Goal: Task Accomplishment & Management: Manage account settings

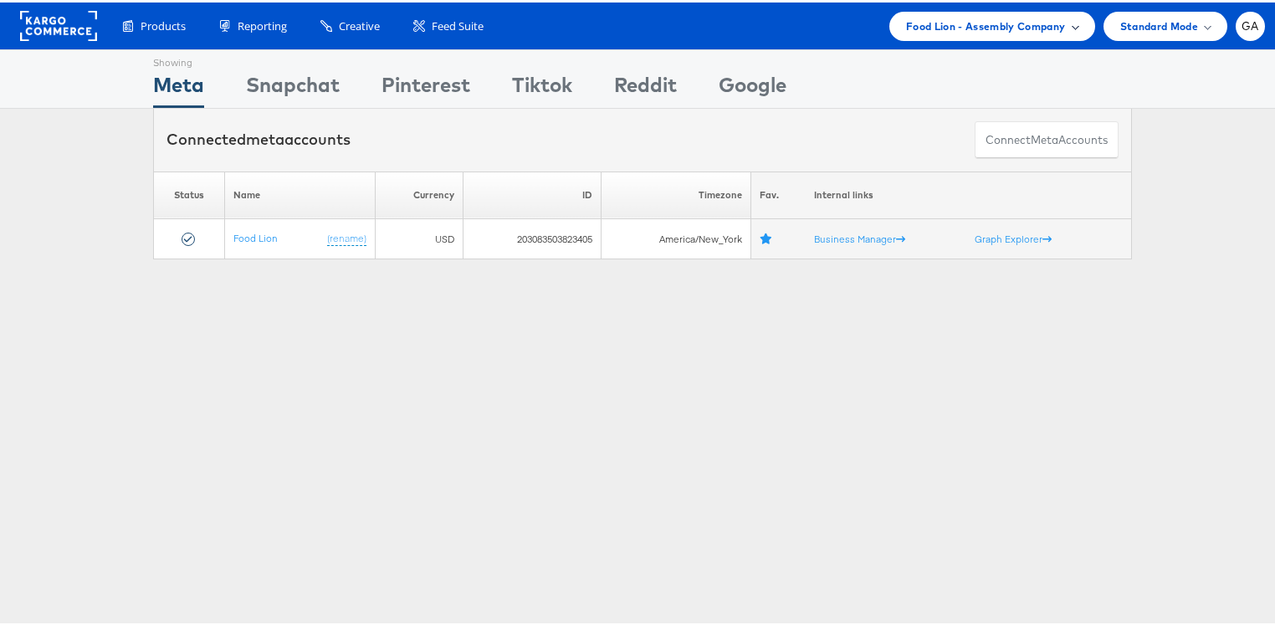
click at [1012, 21] on span "Food Lion - Assembly Company" at bounding box center [986, 24] width 160 height 18
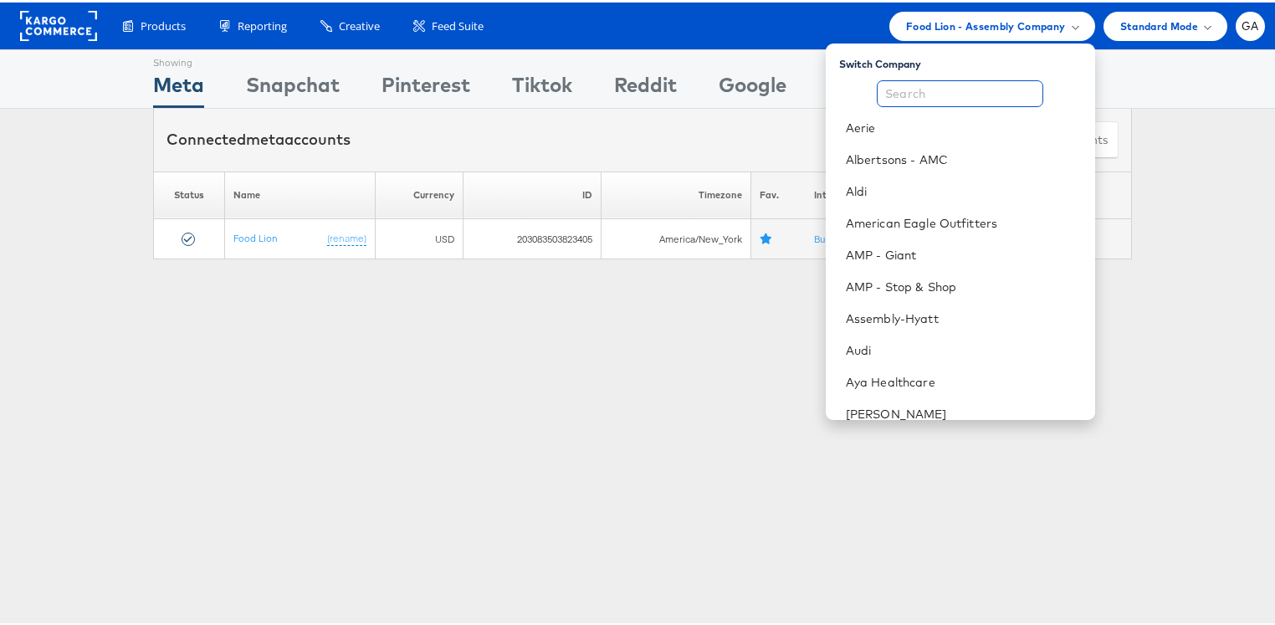
click at [921, 95] on input "text" at bounding box center [960, 91] width 166 height 27
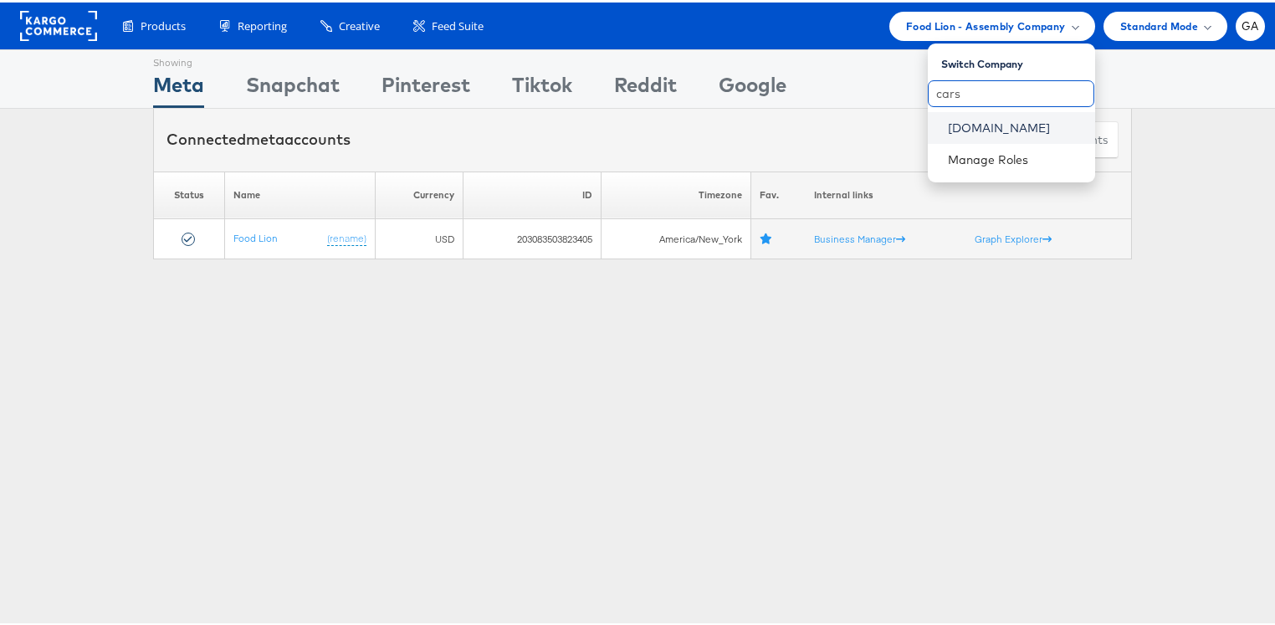
type input "cars"
click at [954, 120] on link "Cars.com" at bounding box center [1015, 125] width 134 height 17
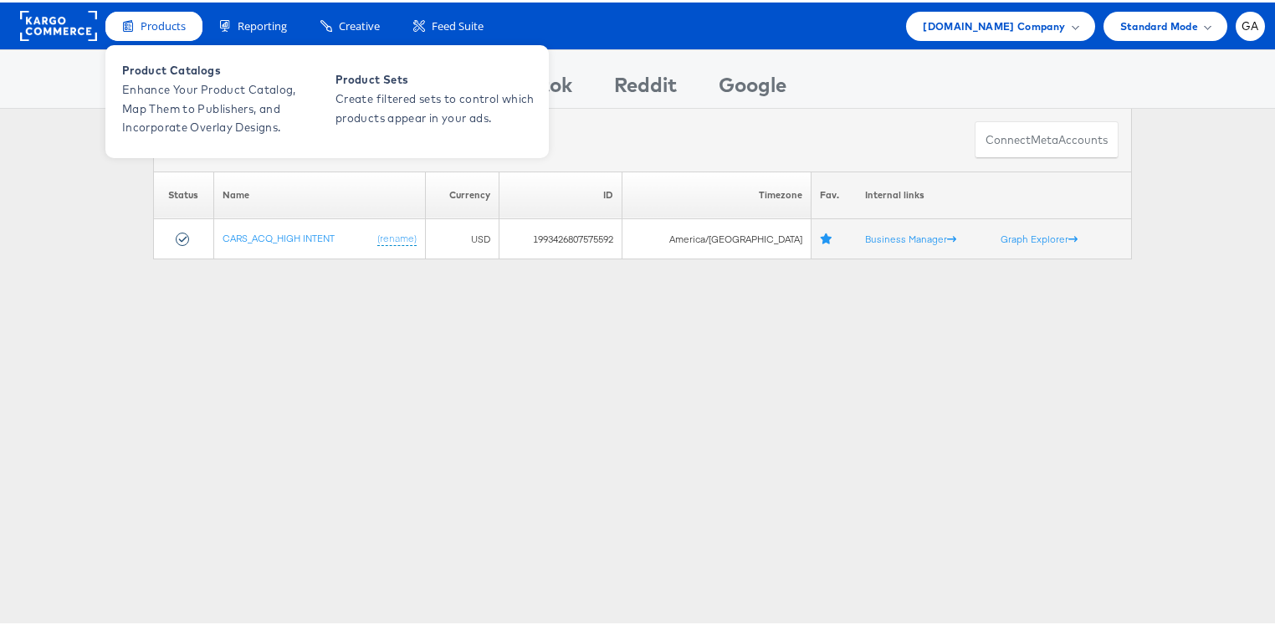
click at [152, 28] on span "Products" at bounding box center [163, 24] width 45 height 16
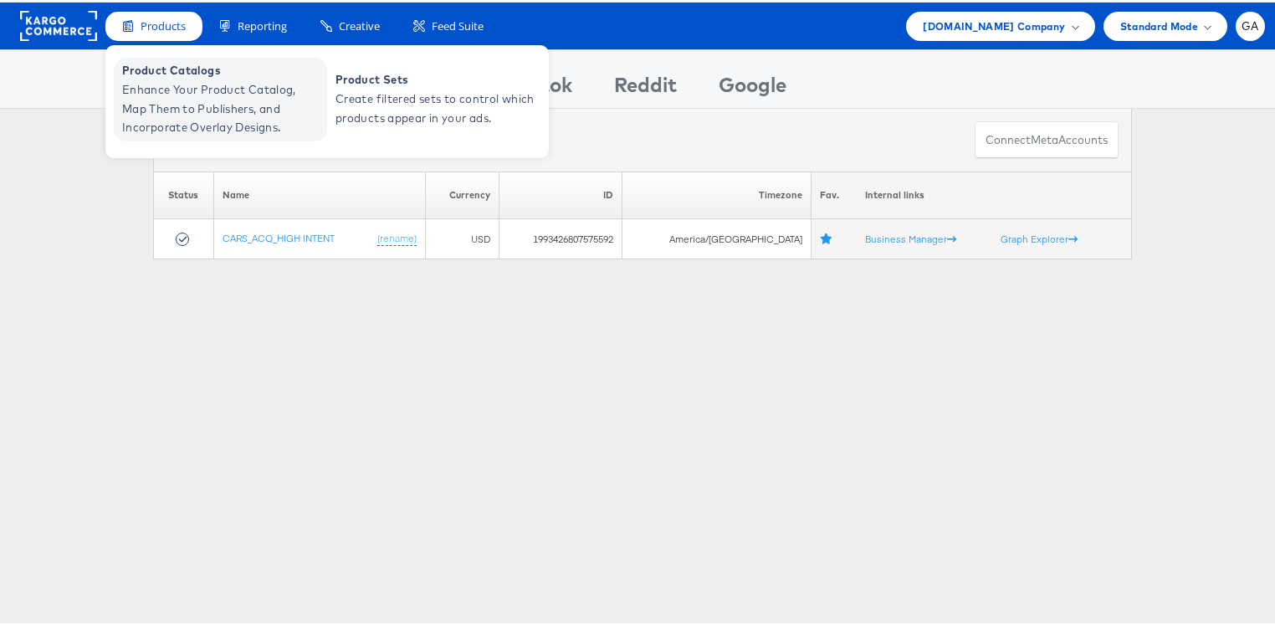
click at [151, 96] on span "Enhance Your Product Catalog, Map Them to Publishers, and Incorporate Overlay D…" at bounding box center [222, 106] width 201 height 57
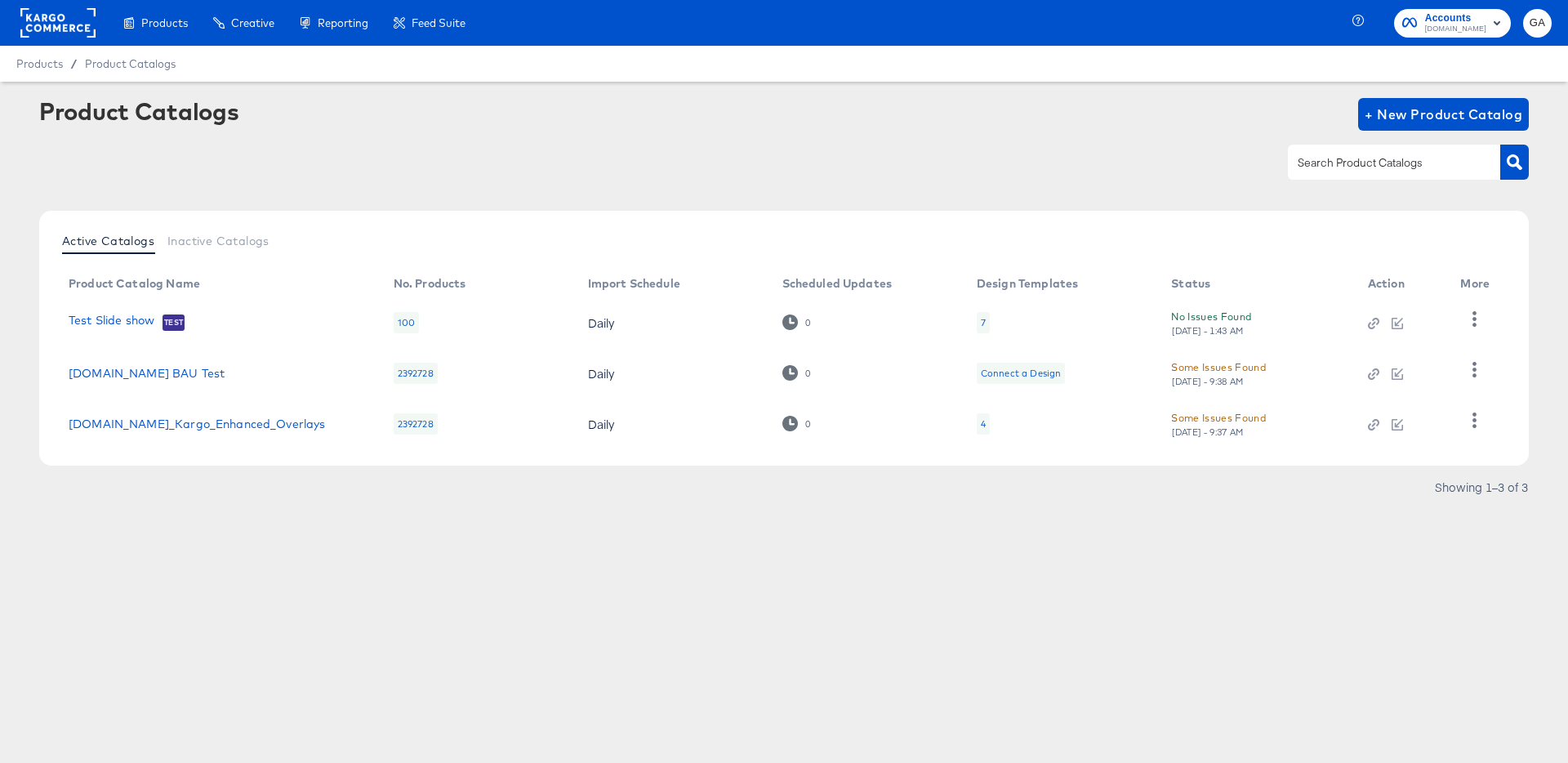
click at [985, 425] on div "4" at bounding box center [982, 424] width 13 height 21
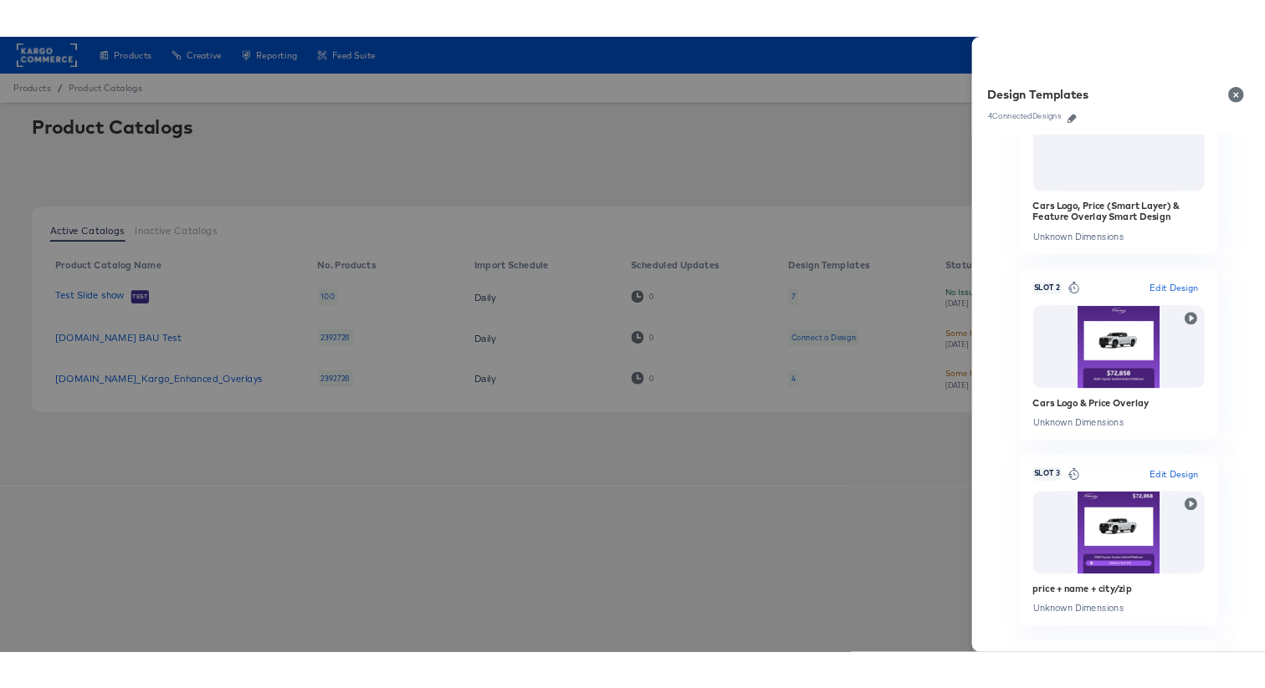
scroll to position [98, 0]
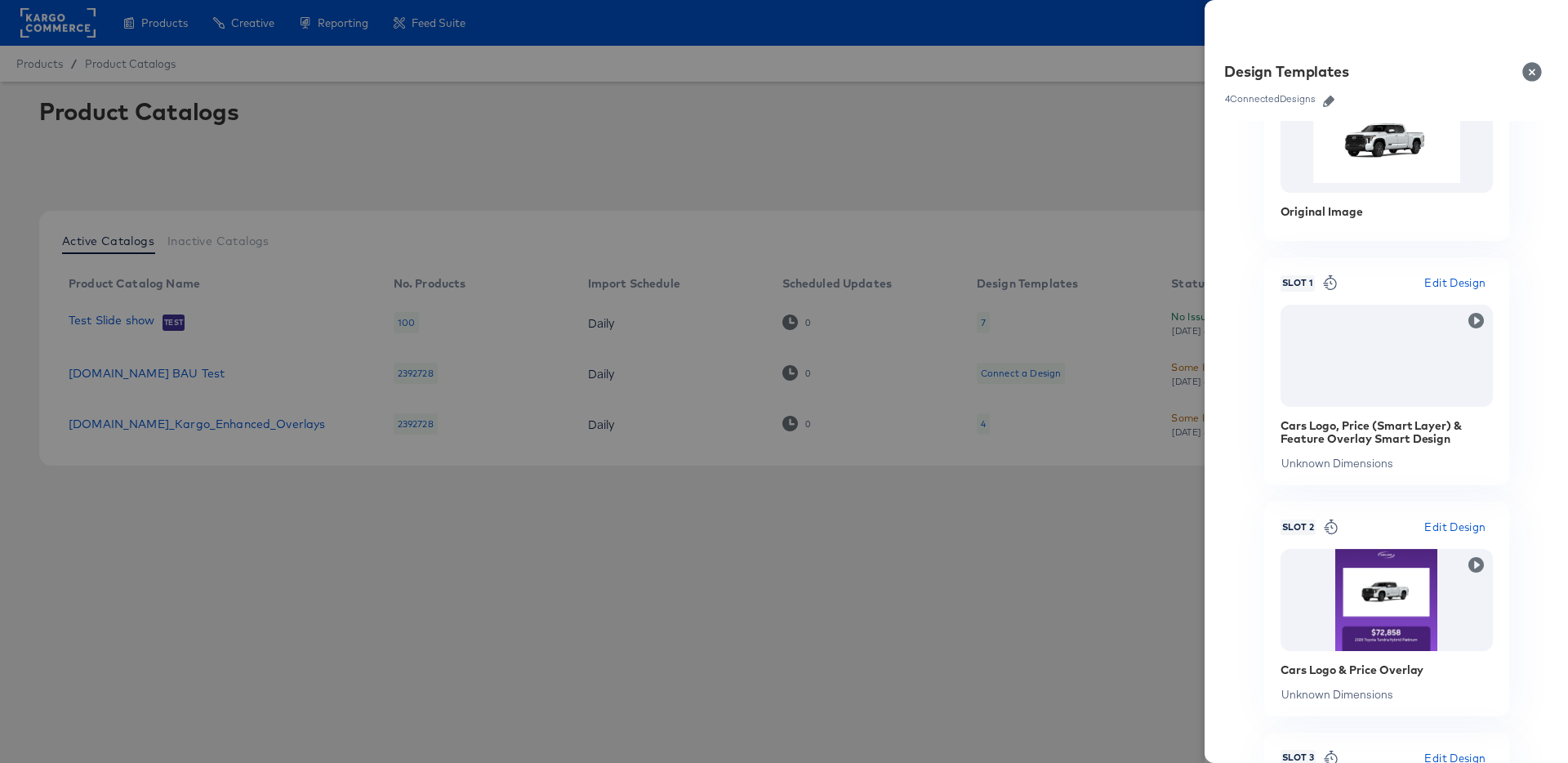
click at [1330, 101] on icon "button" at bounding box center [1329, 102] width 12 height 12
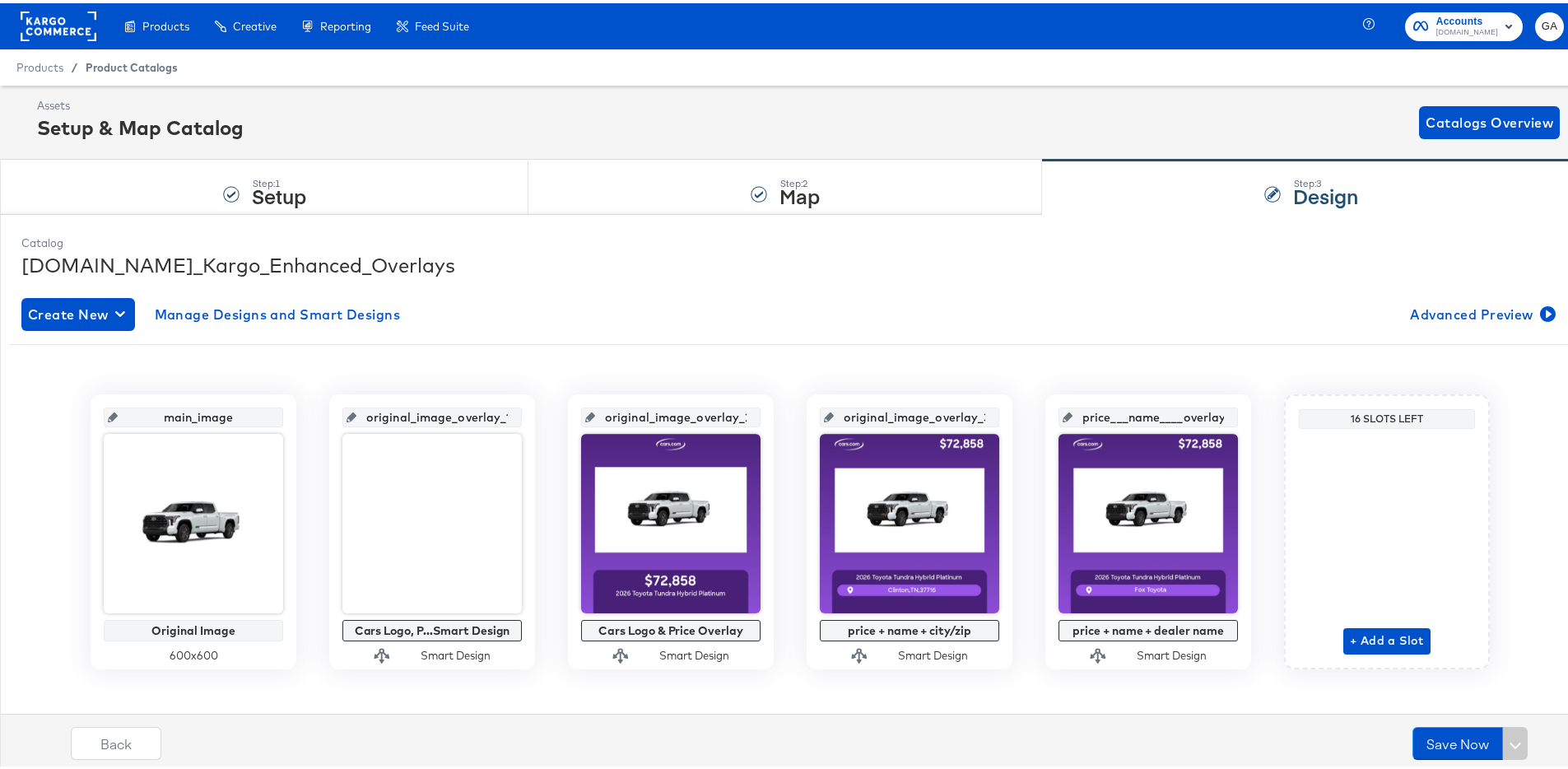
click at [146, 67] on span "Product Catalogs" at bounding box center [132, 64] width 93 height 13
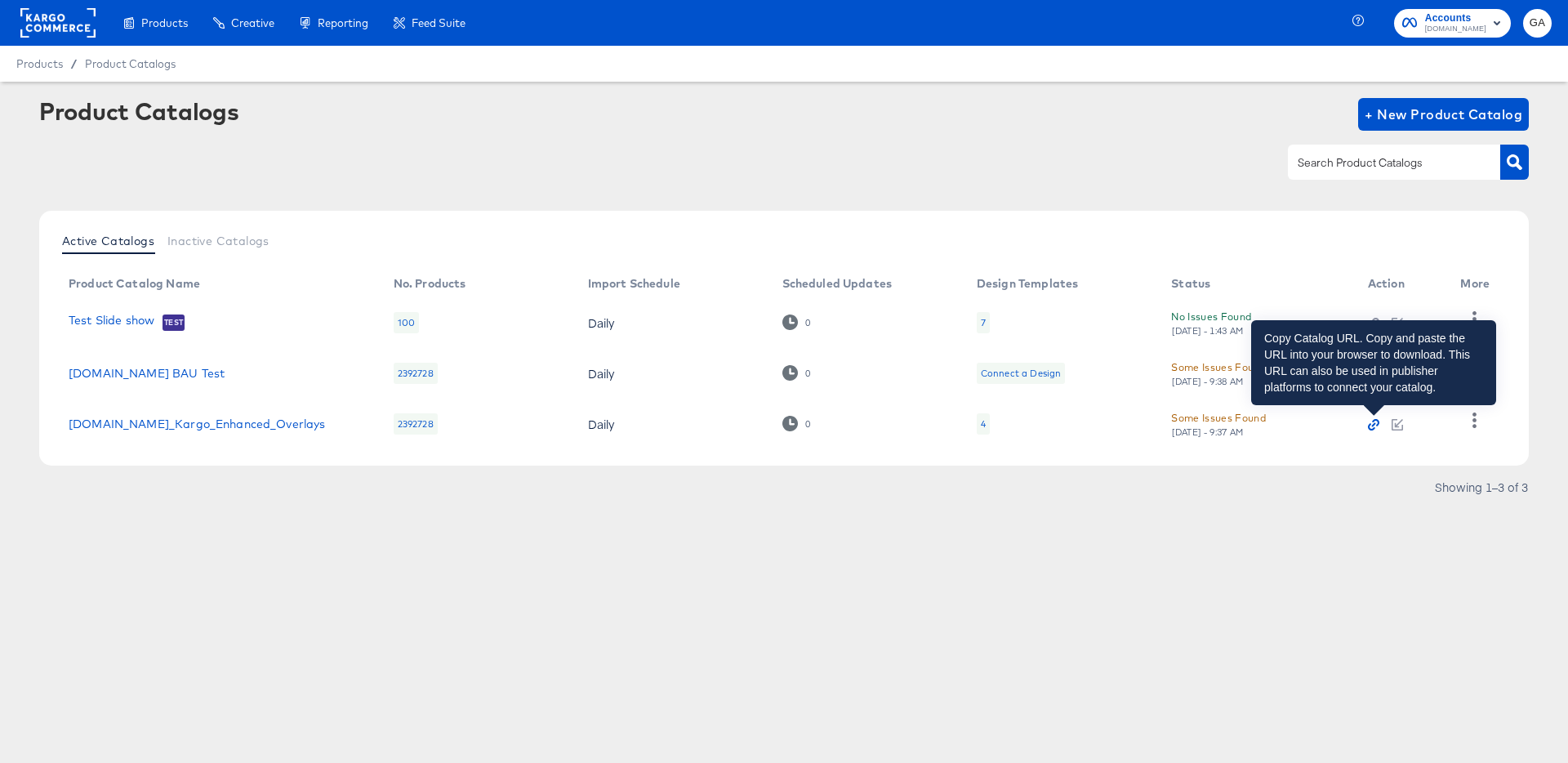
click at [1371, 428] on icon "button" at bounding box center [1374, 425] width 12 height 12
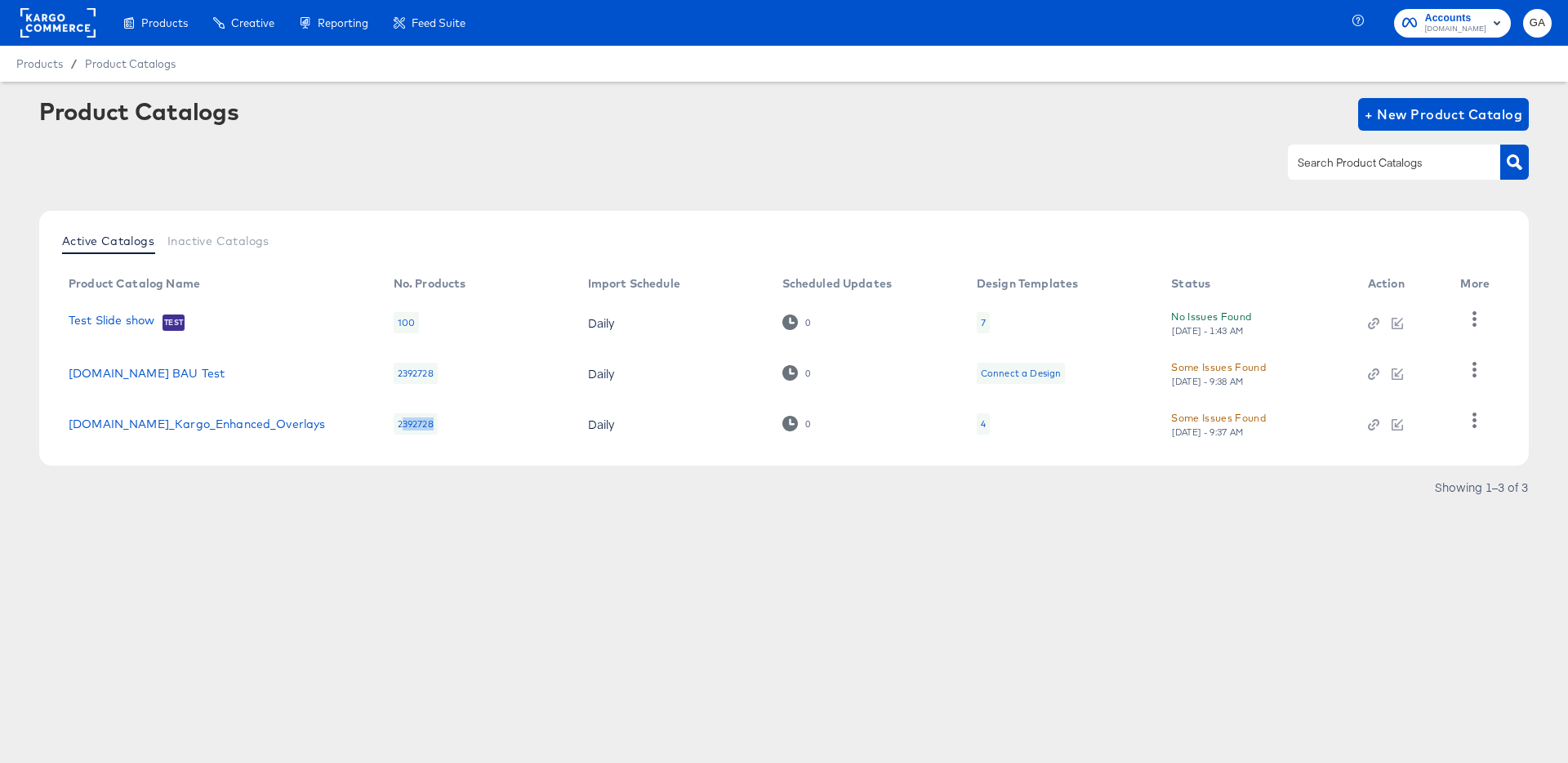
drag, startPoint x: 398, startPoint y: 425, endPoint x: 433, endPoint y: 428, distance: 35.1
click at [433, 428] on div "2392728" at bounding box center [415, 424] width 44 height 21
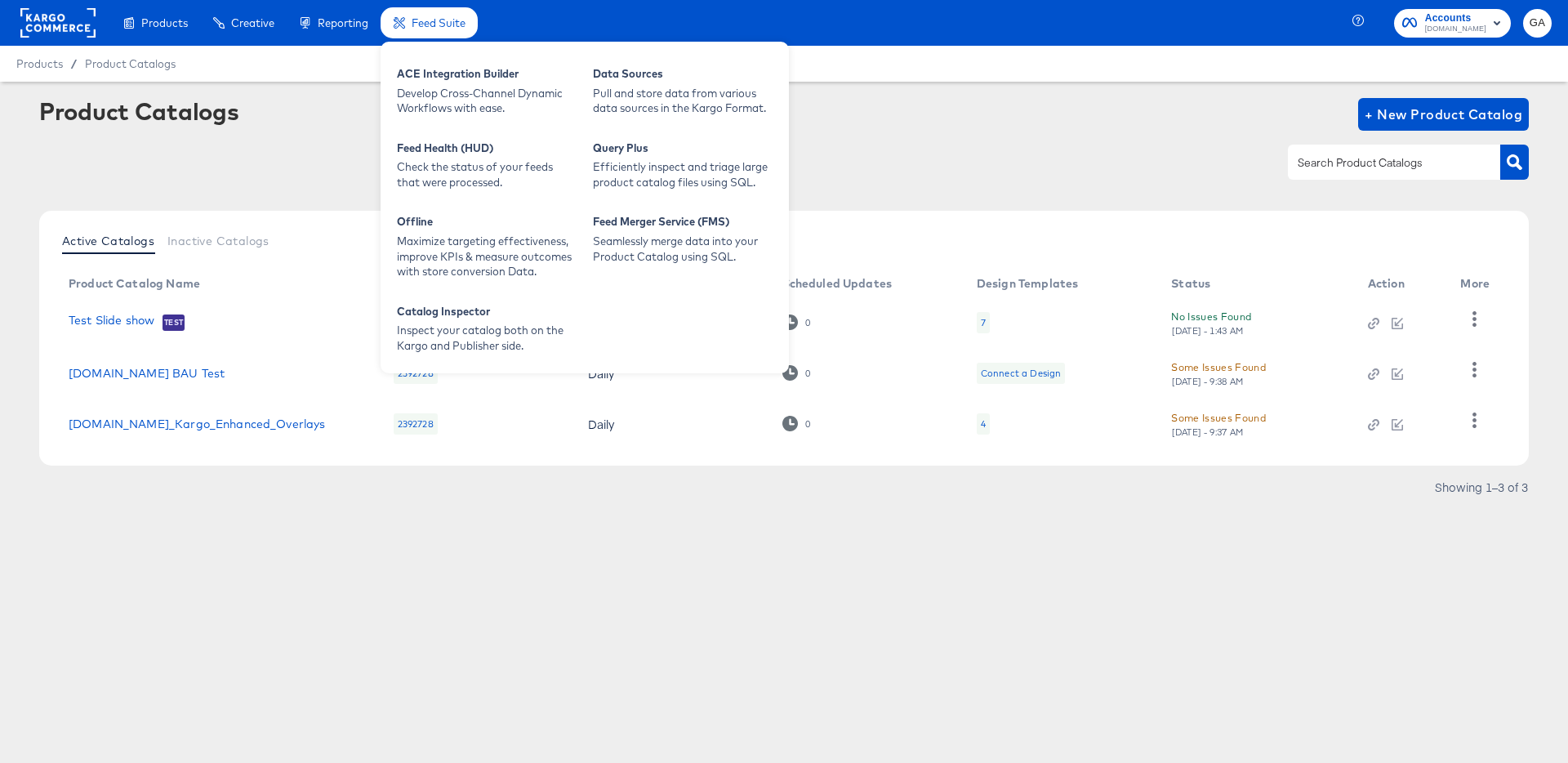
click at [438, 31] on div "Feed Suite" at bounding box center [430, 23] width 98 height 32
click at [483, 78] on div "ACE Integration Builder" at bounding box center [486, 76] width 180 height 20
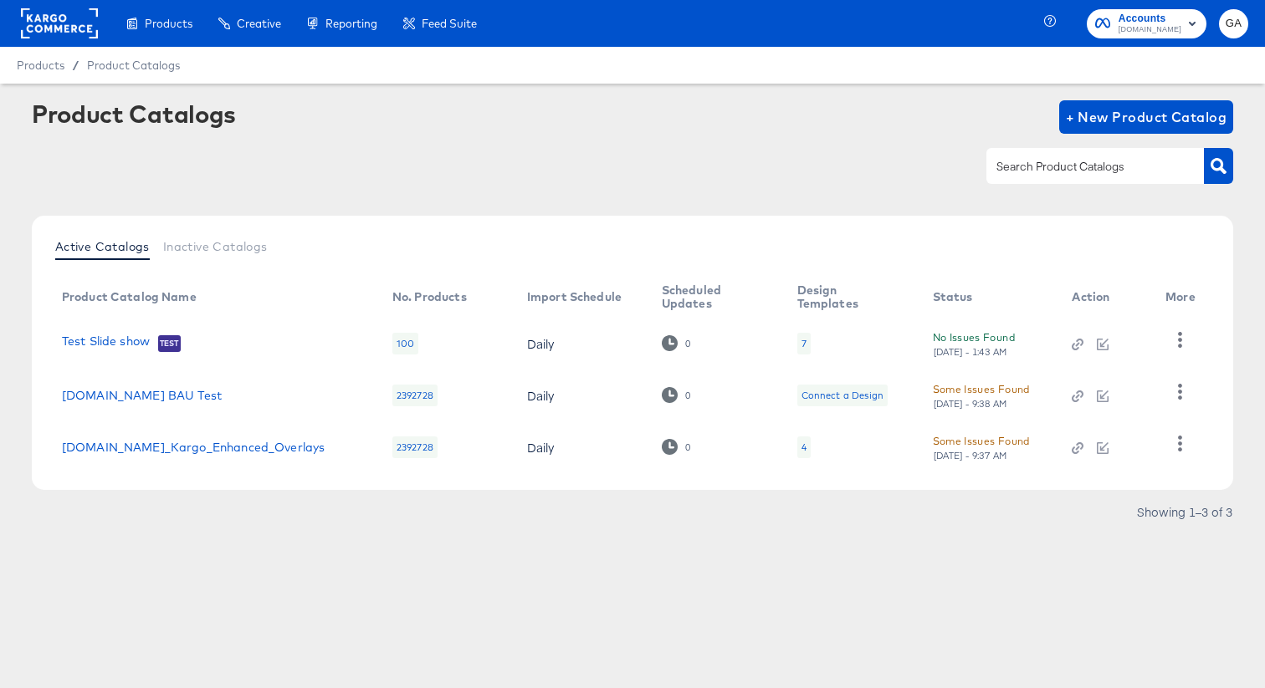
scroll to position [9, 0]
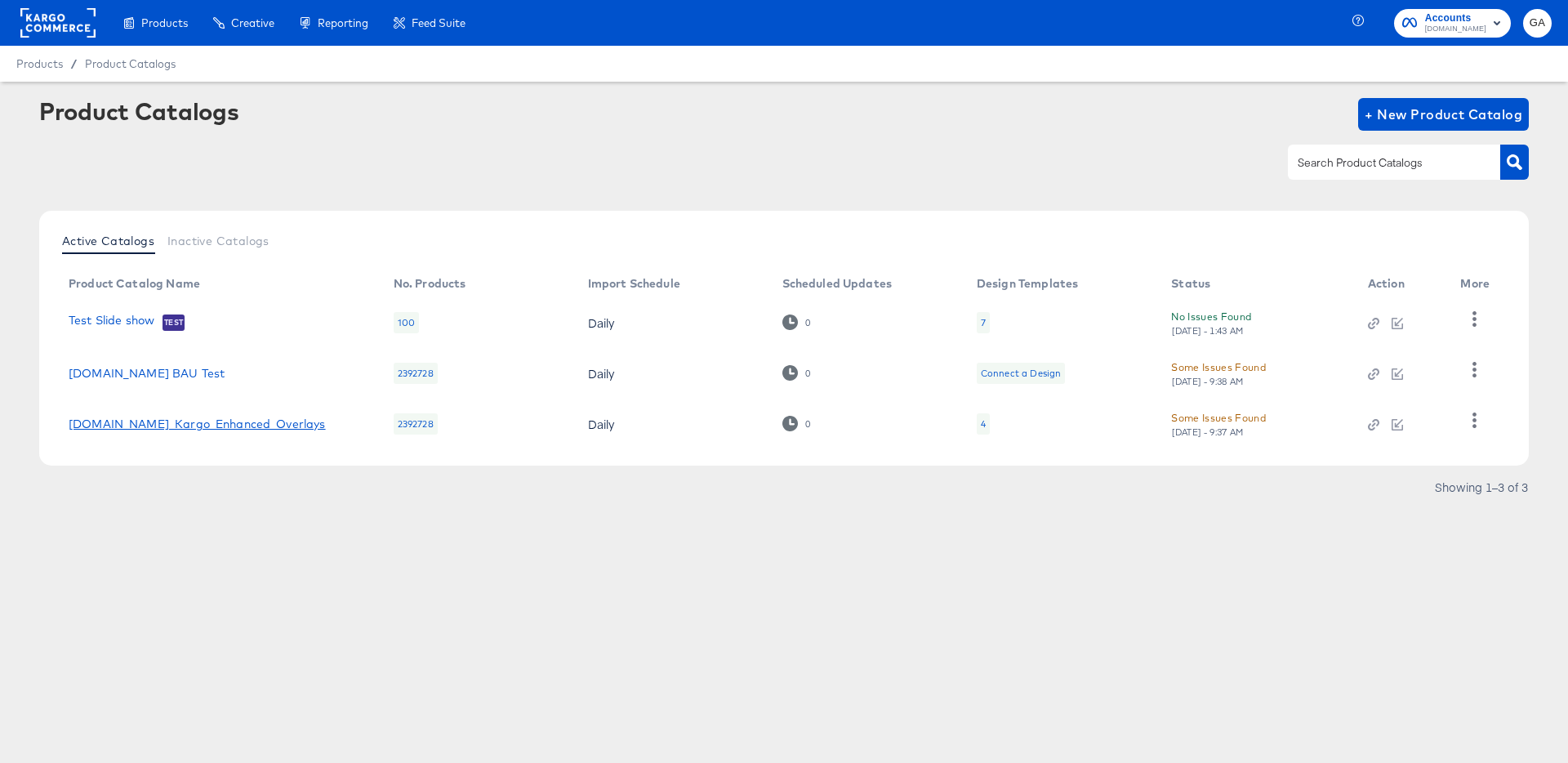
click at [251, 418] on link "[DOMAIN_NAME]_Kargo_Enhanced_Overlays" at bounding box center [196, 423] width 257 height 13
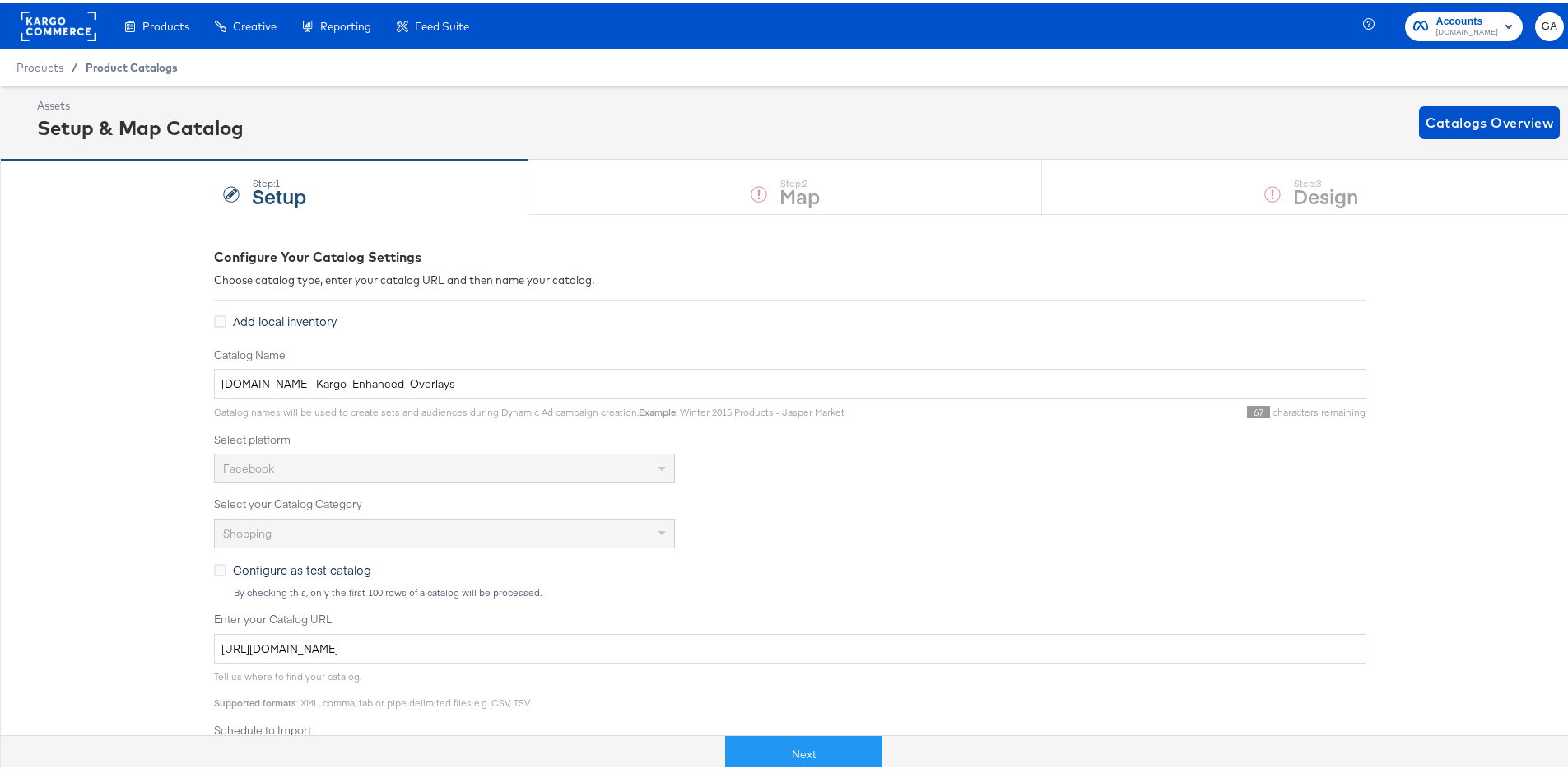
click at [123, 68] on span "Product Catalogs" at bounding box center [132, 64] width 93 height 13
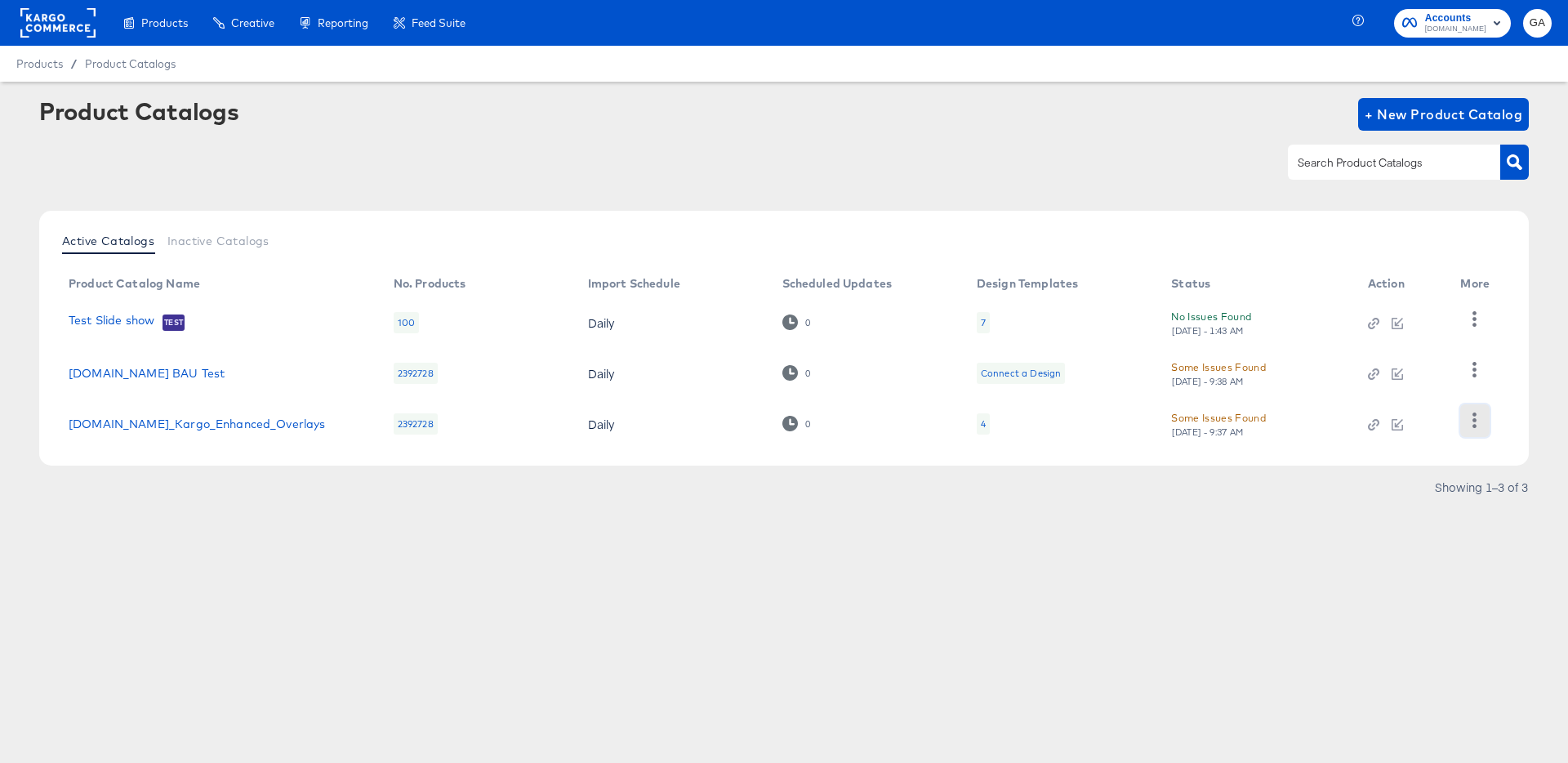
click at [1470, 421] on icon "button" at bounding box center [1474, 420] width 16 height 16
click at [1403, 342] on div "HUD Checks (Internal)" at bounding box center [1407, 339] width 163 height 26
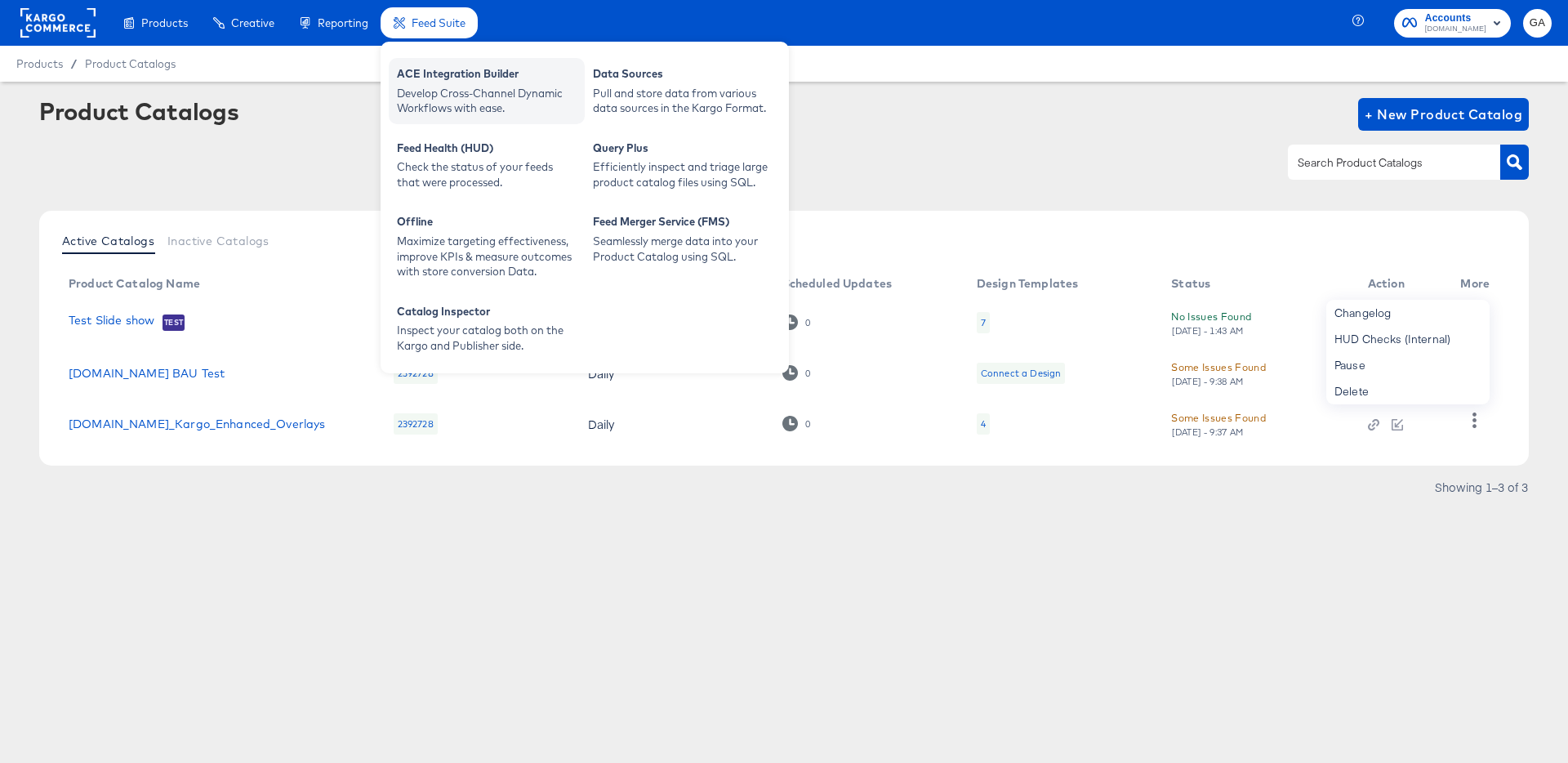
click at [452, 72] on div "ACE Integration Builder" at bounding box center [486, 76] width 180 height 20
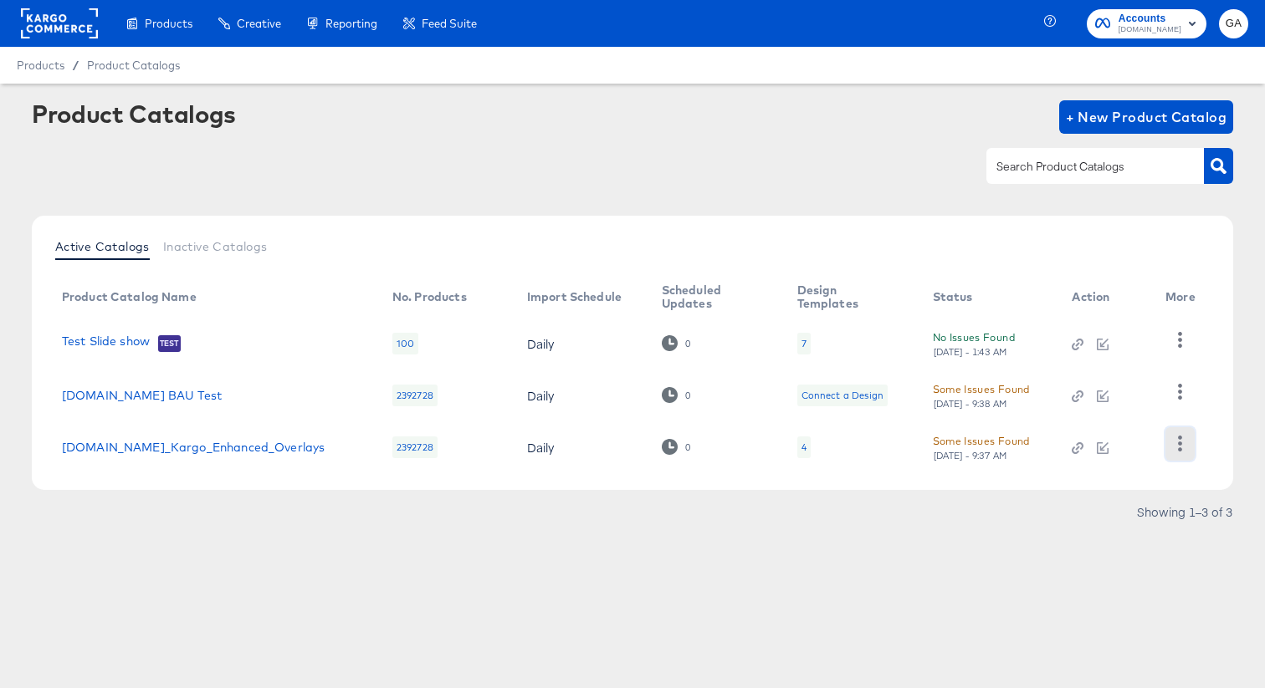
click at [1175, 443] on icon "button" at bounding box center [1180, 444] width 16 height 16
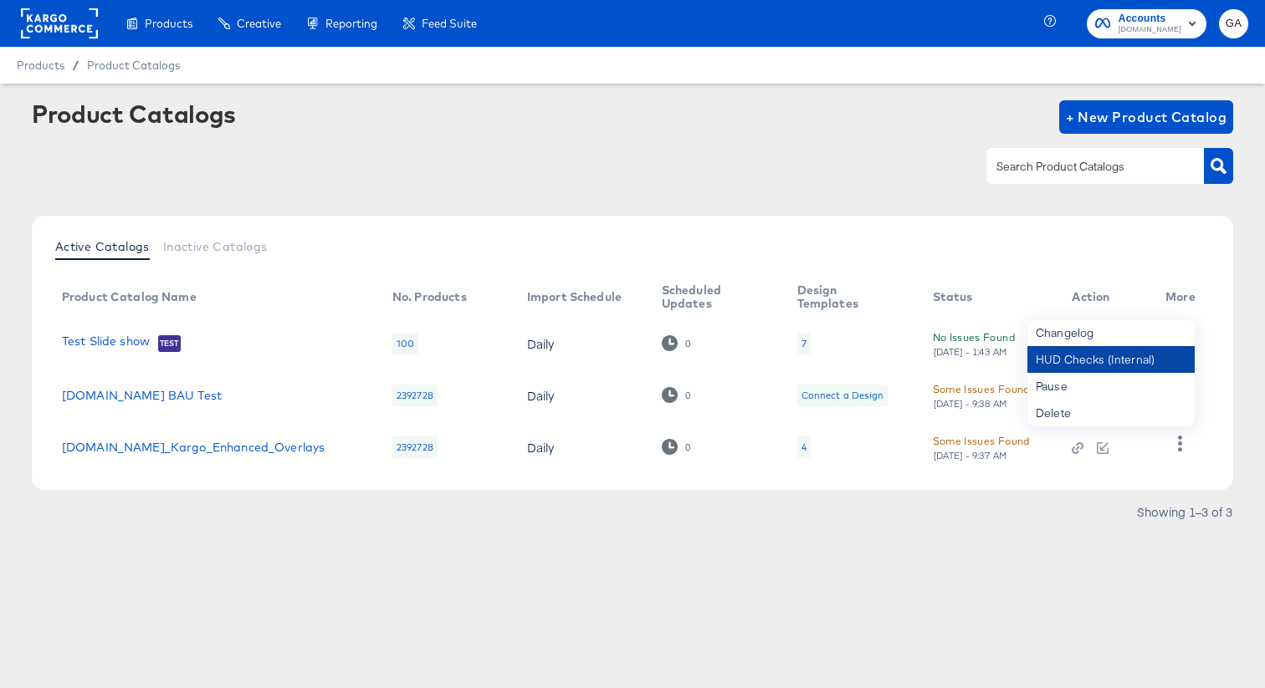
click at [1157, 355] on div "HUD Checks (Internal)" at bounding box center [1110, 359] width 167 height 27
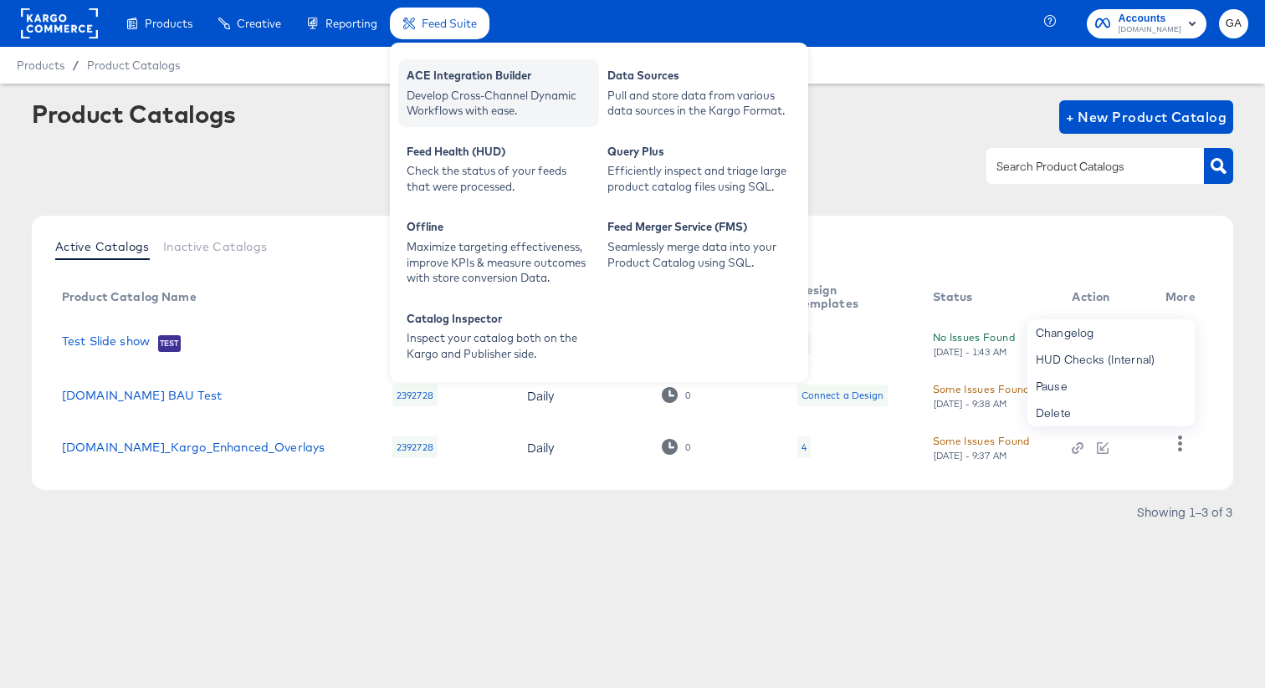
click at [472, 90] on div "Develop Cross-Channel Dynamic Workflows with ease." at bounding box center [498, 103] width 184 height 31
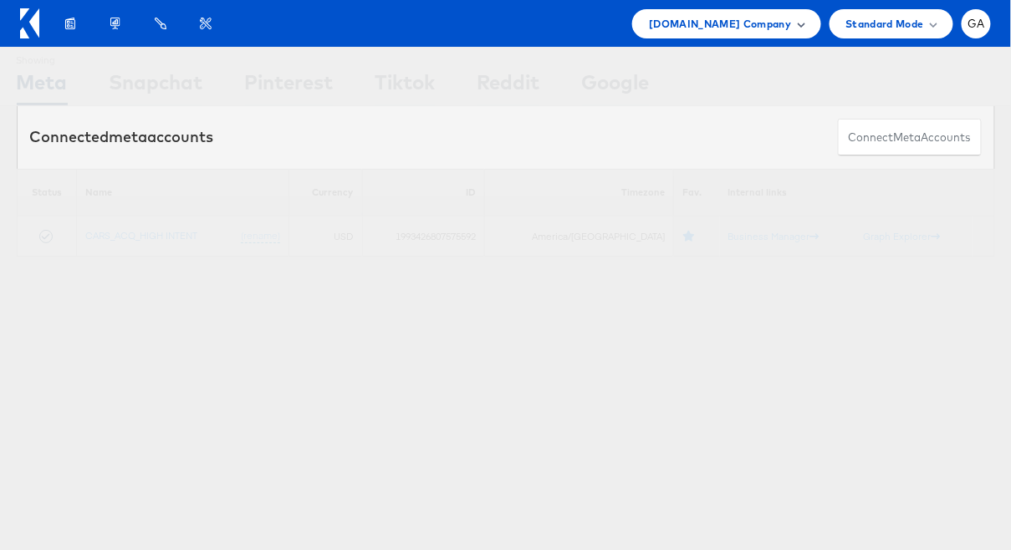
click at [774, 19] on span "[DOMAIN_NAME] Company" at bounding box center [720, 24] width 142 height 18
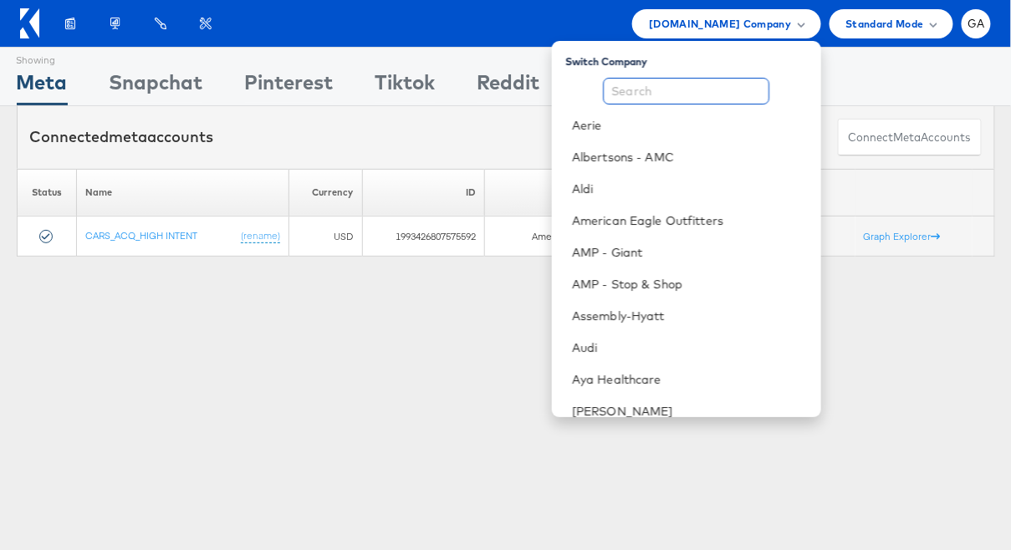
click at [718, 100] on input "text" at bounding box center [686, 91] width 166 height 27
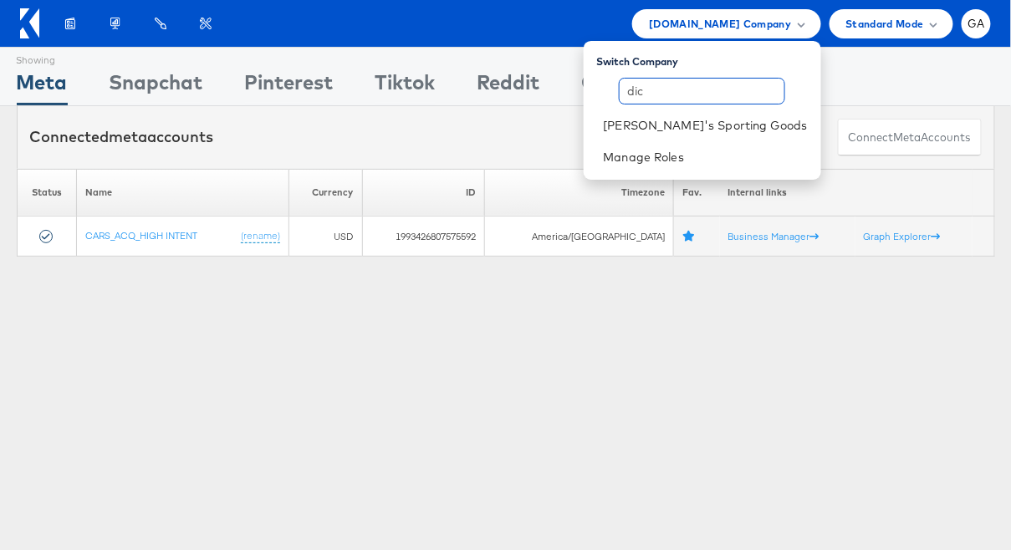
type input "dic"
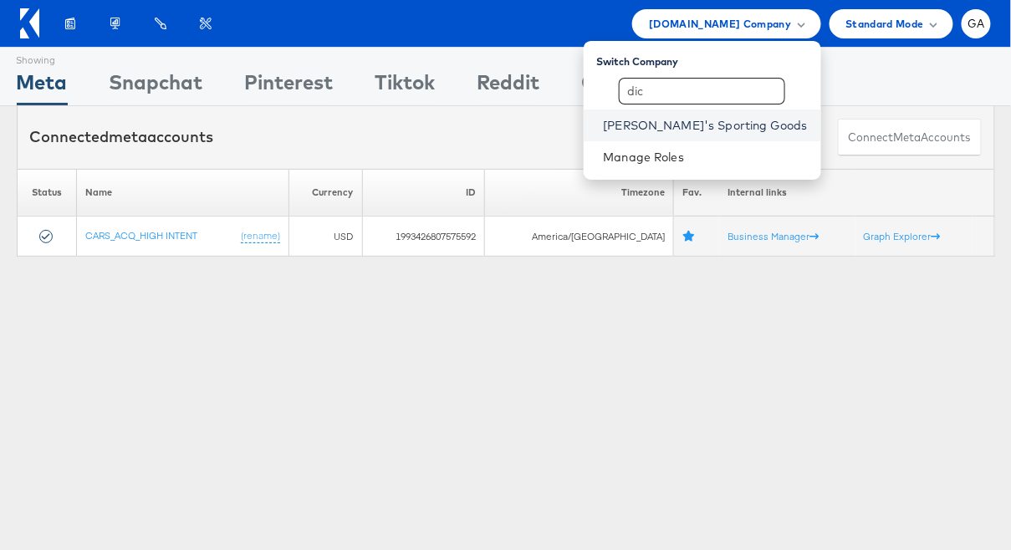
click at [712, 124] on link "Dick's Sporting Goods" at bounding box center [706, 125] width 204 height 17
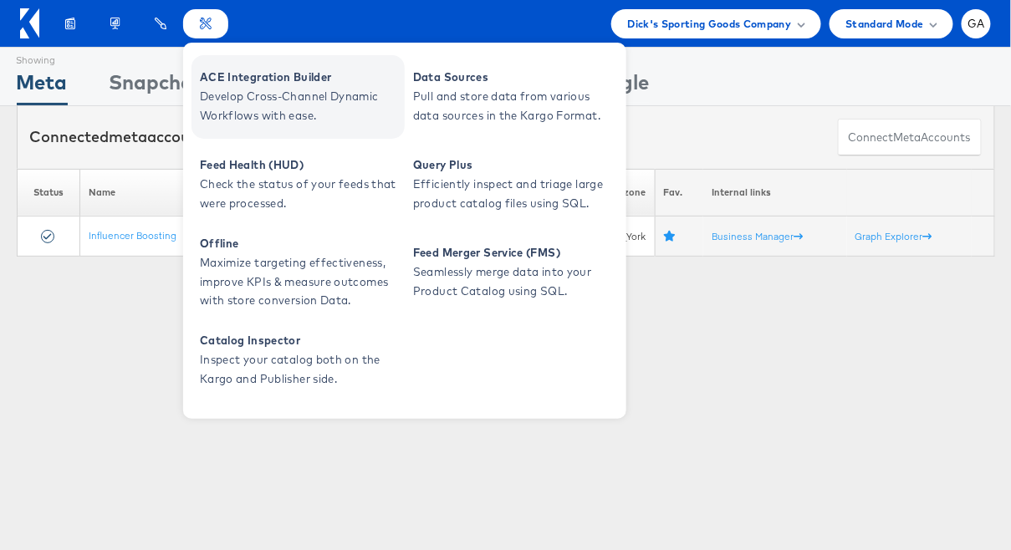
click at [227, 89] on span "Develop Cross-Channel Dynamic Workflows with ease." at bounding box center [300, 106] width 201 height 38
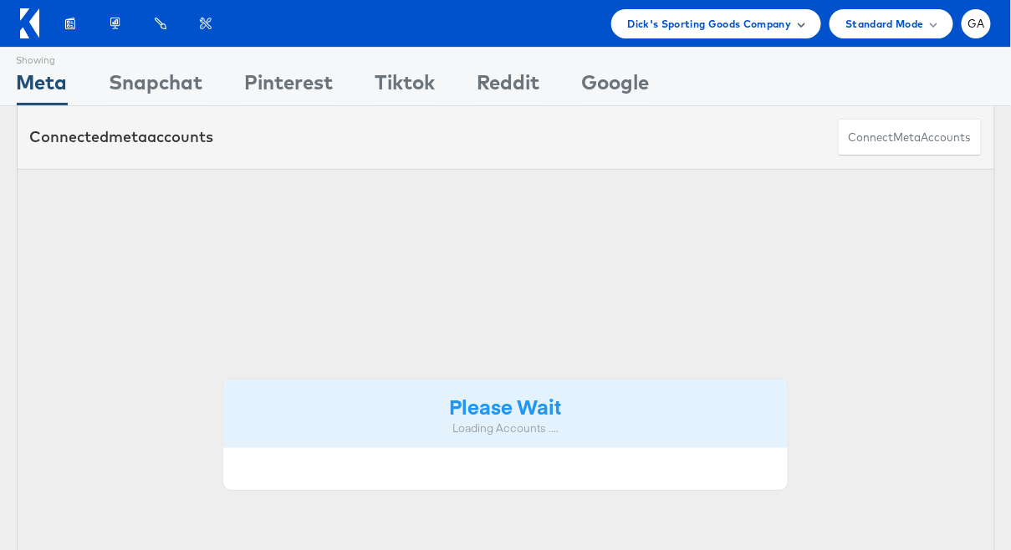
click at [781, 20] on span "Dick's Sporting Goods Company" at bounding box center [710, 24] width 164 height 18
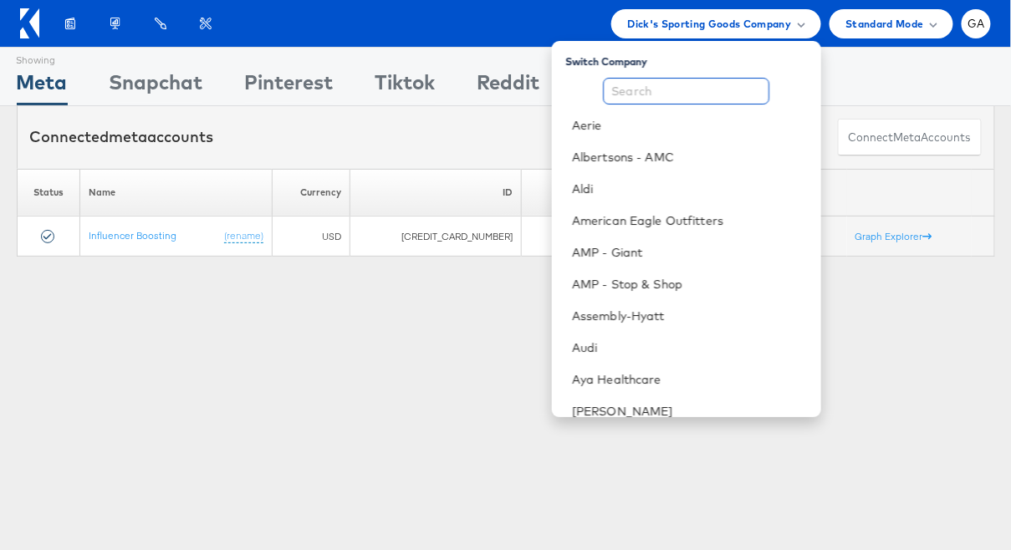
click at [693, 84] on input "text" at bounding box center [686, 91] width 166 height 27
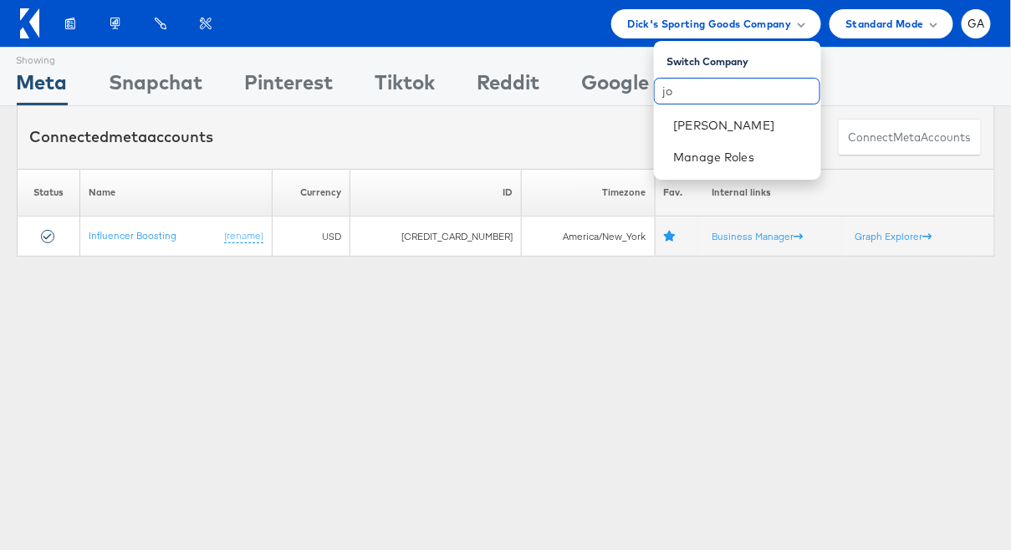
type input "j"
type input "s"
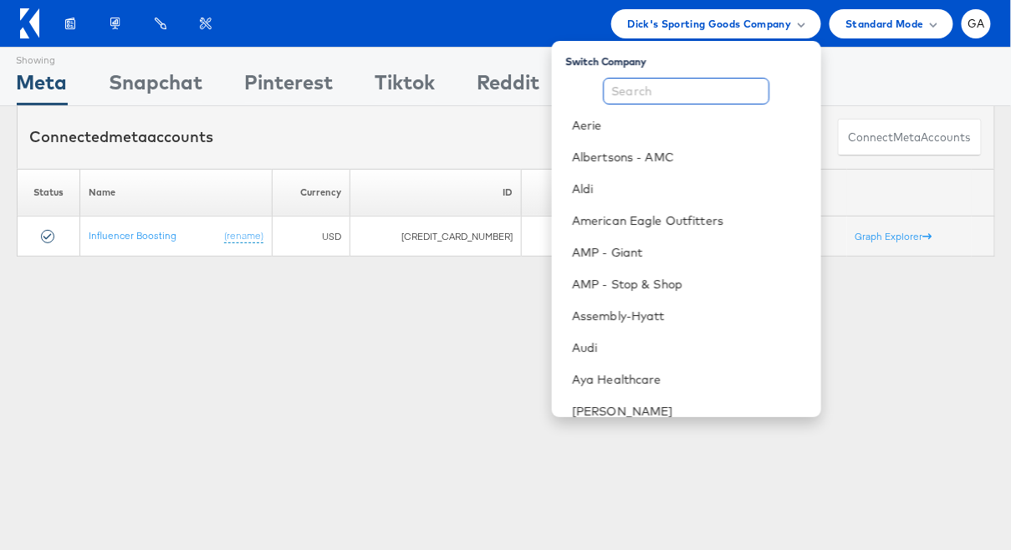
type input "f"
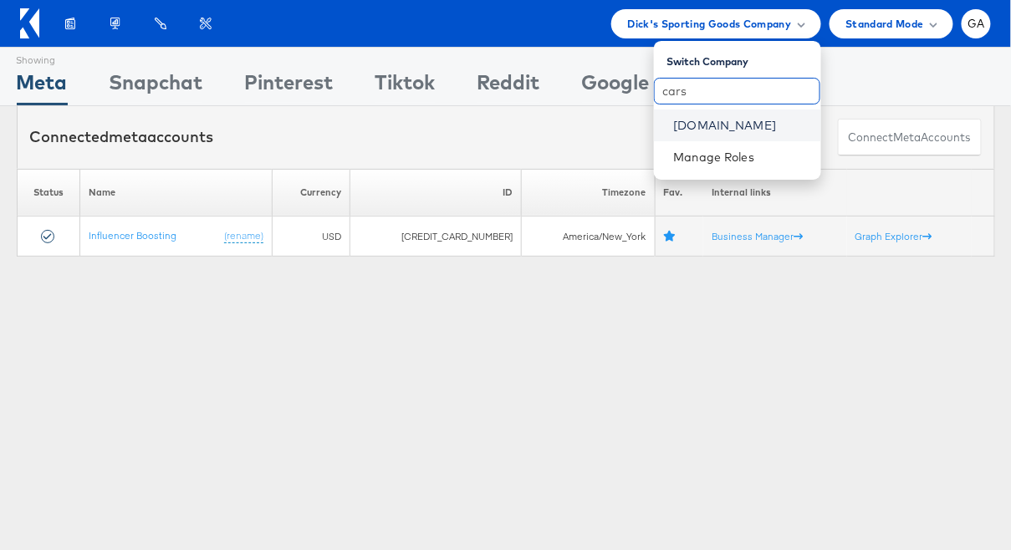
type input "cars"
click at [696, 131] on link "[DOMAIN_NAME]" at bounding box center [741, 125] width 134 height 17
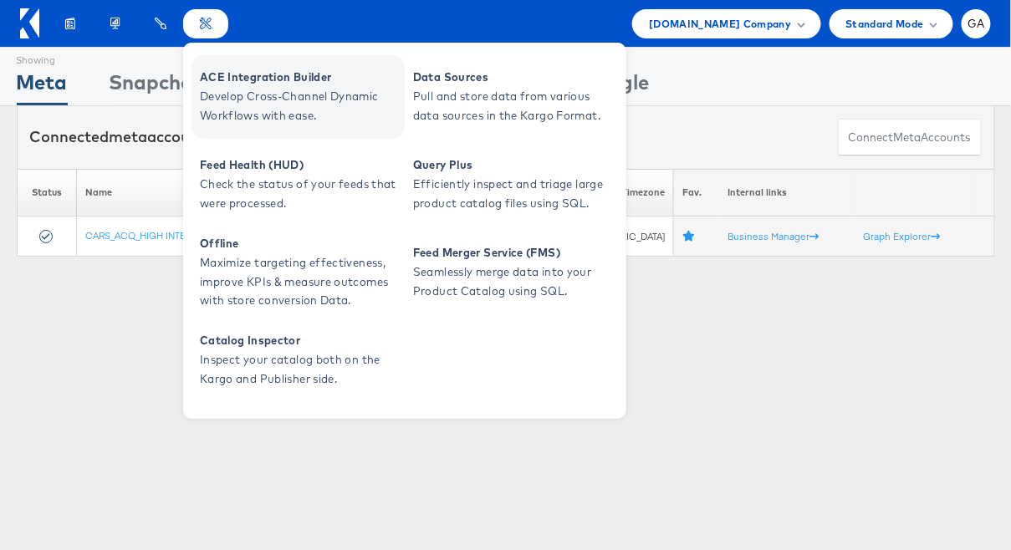
click at [222, 69] on span "ACE Integration Builder" at bounding box center [300, 77] width 201 height 19
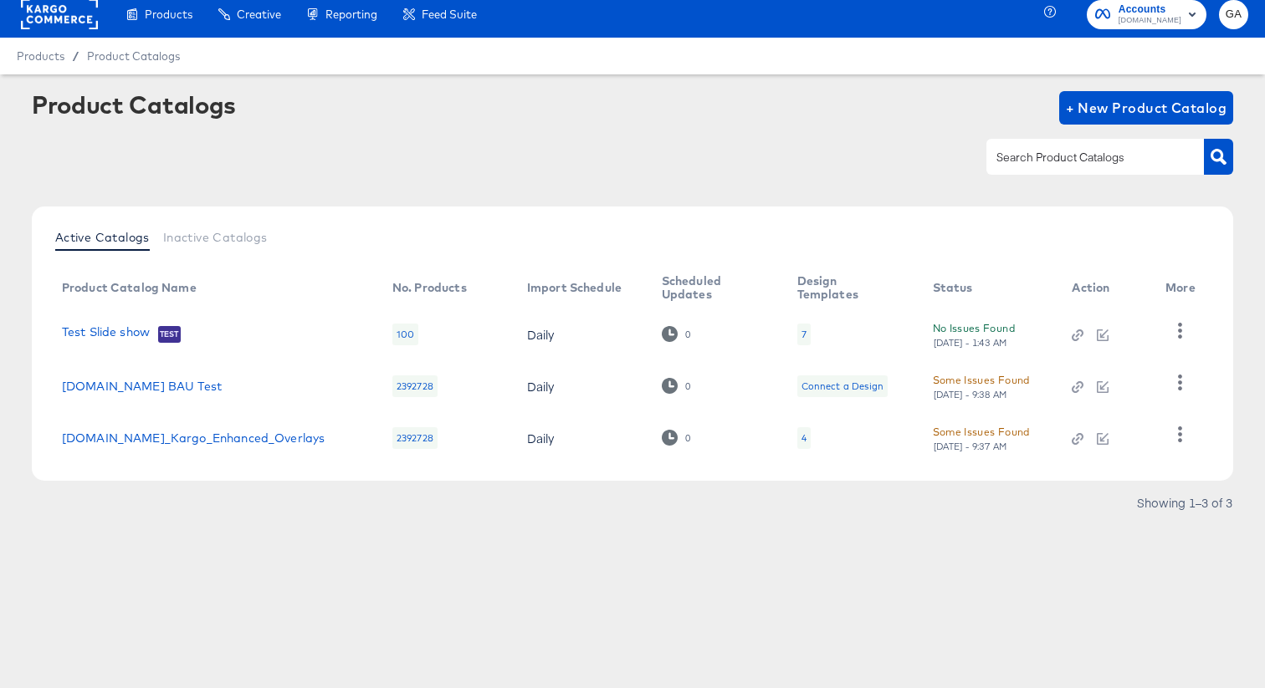
click at [432, 142] on div at bounding box center [632, 157] width 1201 height 38
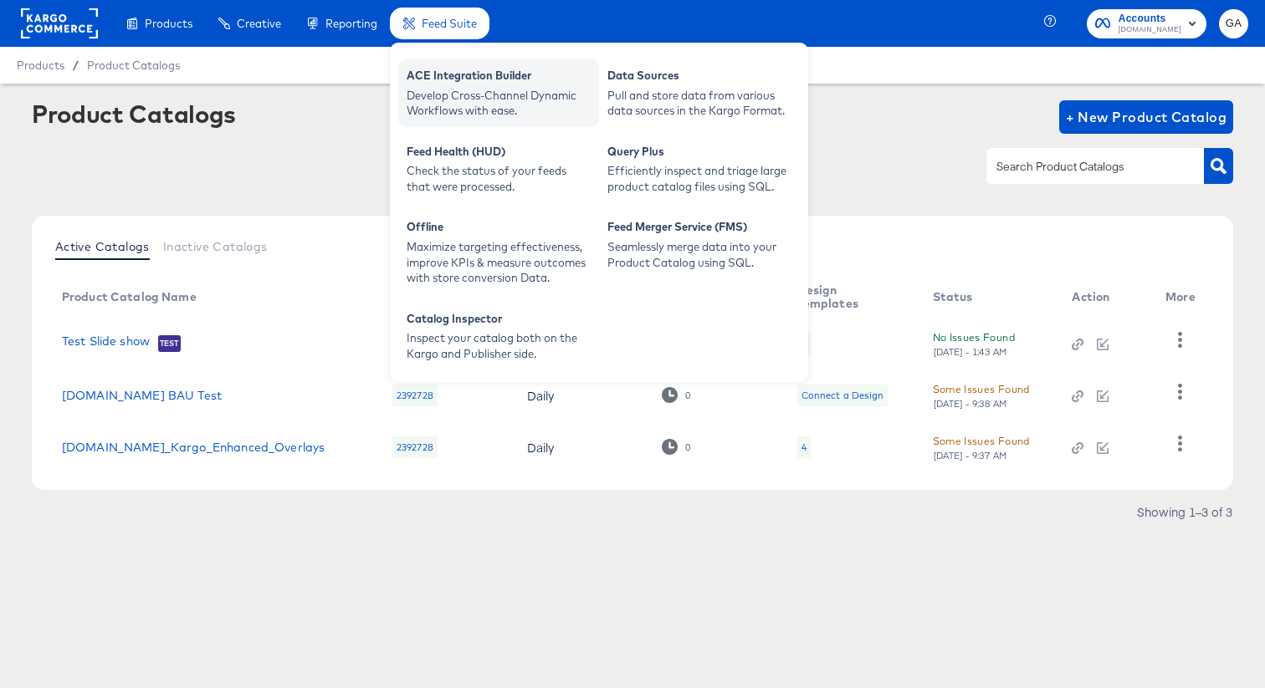
click at [463, 103] on div "Develop Cross-Channel Dynamic Workflows with ease." at bounding box center [498, 103] width 184 height 31
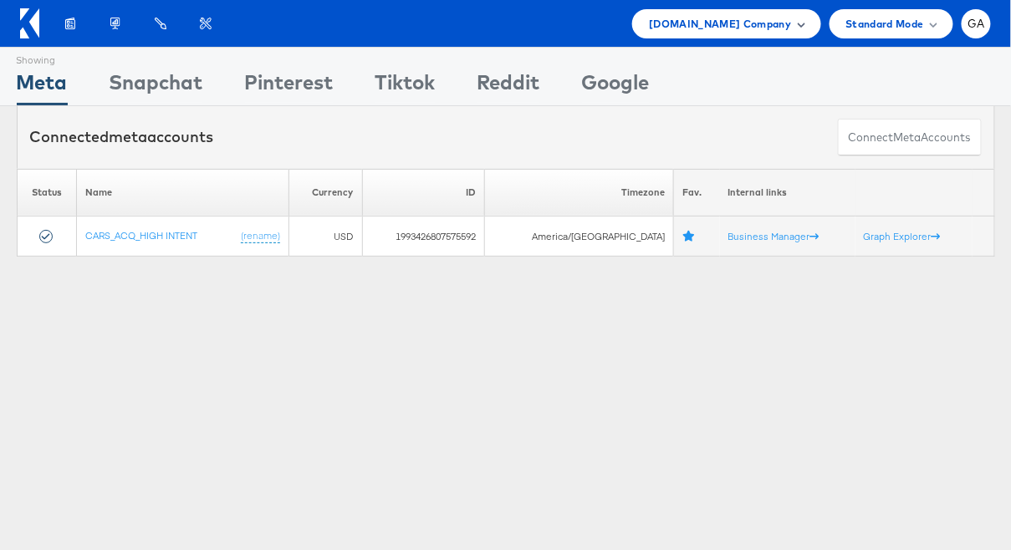
click at [708, 31] on span "Cars.com Company" at bounding box center [720, 24] width 142 height 18
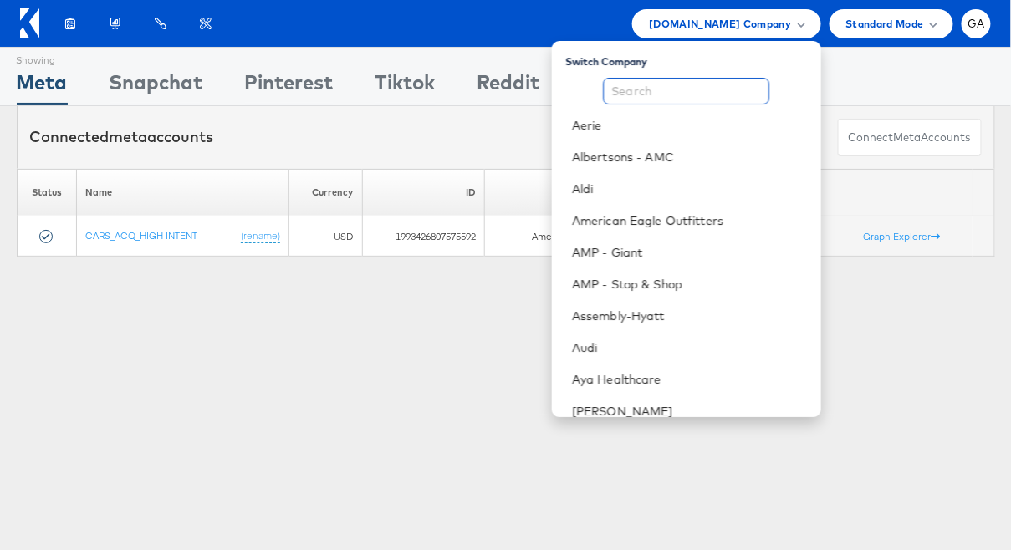
click at [708, 95] on input "text" at bounding box center [686, 91] width 166 height 27
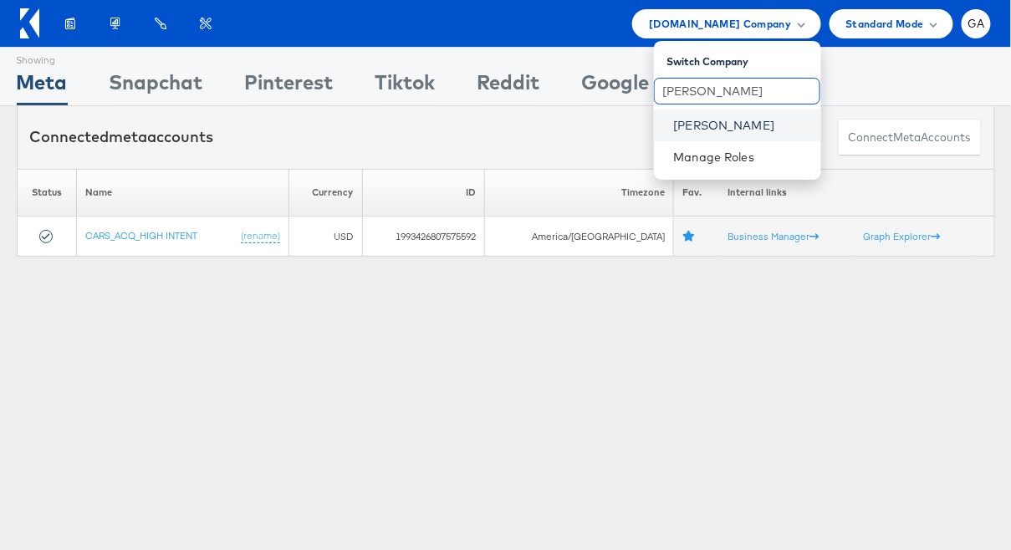
type input "john"
click at [722, 122] on link "John Lewis" at bounding box center [741, 125] width 134 height 17
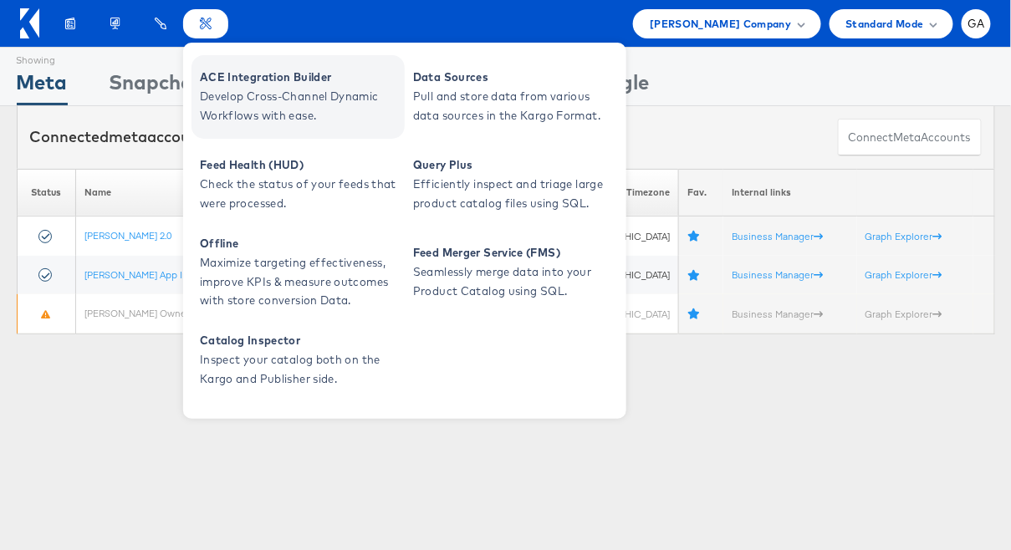
click at [230, 79] on span "ACE Integration Builder" at bounding box center [300, 77] width 201 height 19
